Goal: Task Accomplishment & Management: Use online tool/utility

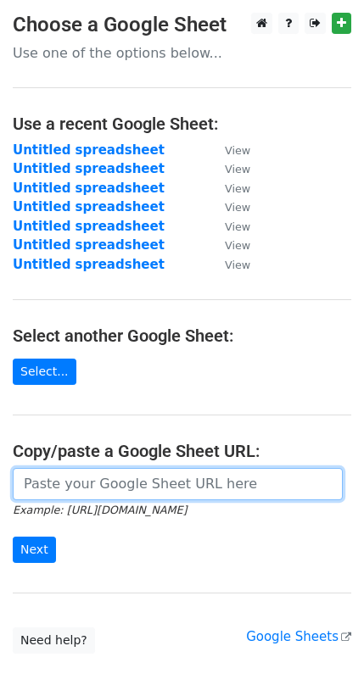
click at [70, 488] on input "url" at bounding box center [178, 484] width 330 height 32
paste input "[URL][DOMAIN_NAME]"
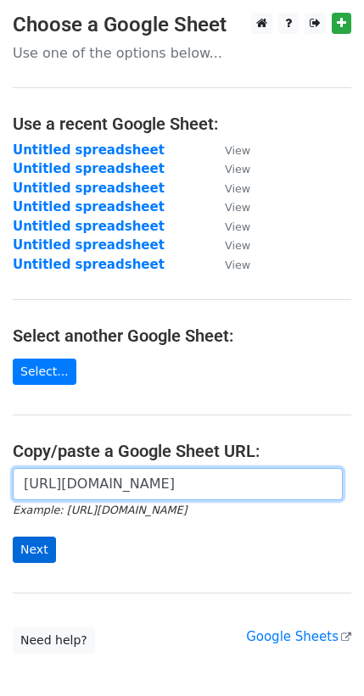
type input "[URL][DOMAIN_NAME]"
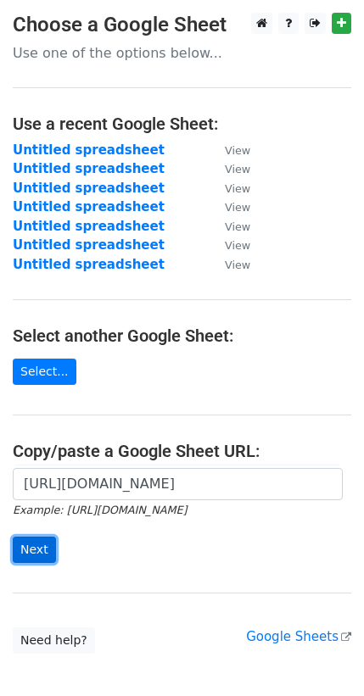
click at [42, 542] on input "Next" at bounding box center [34, 550] width 43 height 26
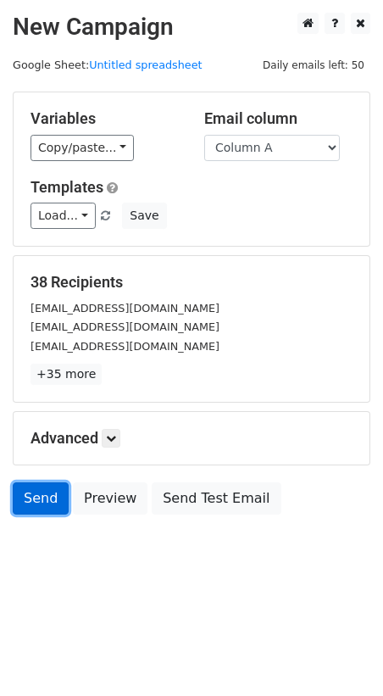
click at [24, 488] on link "Send" at bounding box center [41, 499] width 56 height 32
